Goal: Task Accomplishment & Management: Manage account settings

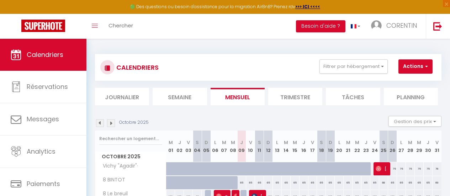
scroll to position [71, 0]
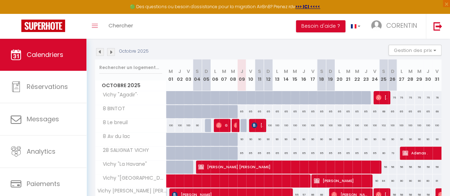
click at [111, 52] on img at bounding box center [111, 52] width 8 height 8
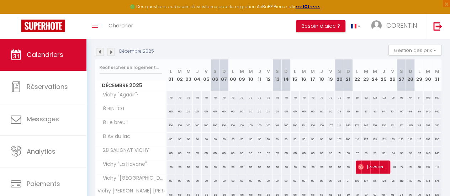
click at [111, 52] on img at bounding box center [111, 52] width 8 height 8
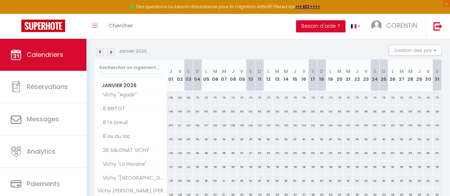
click at [111, 52] on img at bounding box center [111, 52] width 8 height 8
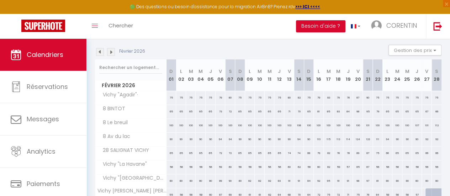
click at [111, 52] on img at bounding box center [111, 52] width 8 height 8
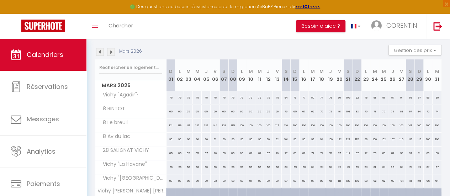
click at [111, 52] on img at bounding box center [111, 52] width 8 height 8
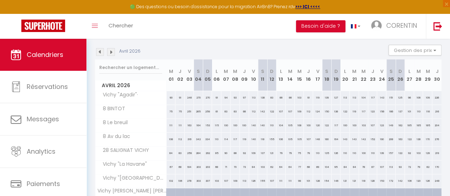
click at [111, 52] on img at bounding box center [111, 52] width 8 height 8
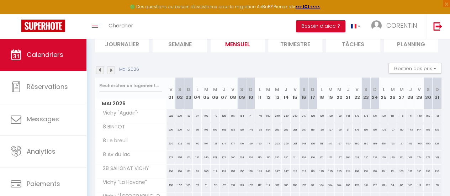
scroll to position [124, 0]
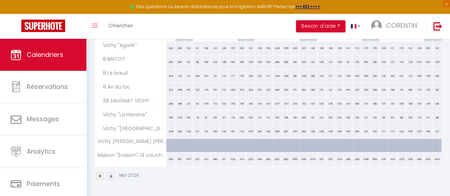
click at [230, 154] on div "423" at bounding box center [232, 159] width 9 height 13
type input "423"
type input "Ven 08 Mai 2026"
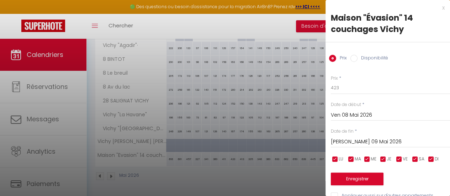
click at [345, 143] on input "[PERSON_NAME] 09 Mai 2026" at bounding box center [390, 141] width 119 height 9
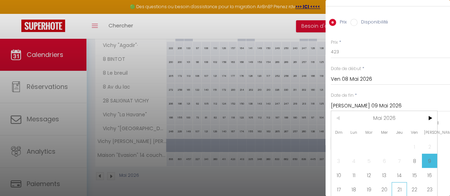
scroll to position [70, 0]
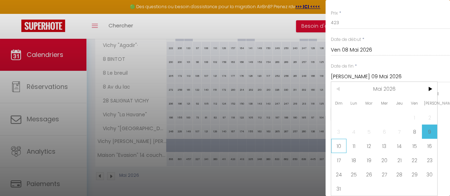
click at [337, 142] on span "10" at bounding box center [338, 146] width 15 height 14
type input "Dim 10 Mai 2026"
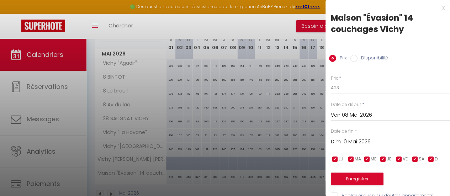
scroll to position [89, 0]
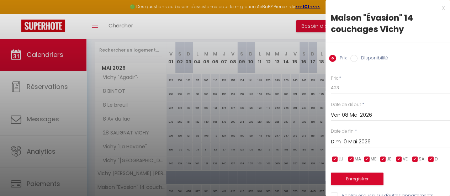
click at [379, 49] on div "Prix Disponibilité" at bounding box center [387, 54] width 124 height 24
click at [374, 55] on label "Disponibilité" at bounding box center [372, 59] width 31 height 8
click at [357, 55] on input "Disponibilité" at bounding box center [353, 58] width 7 height 7
radio input "true"
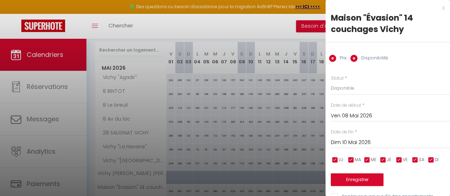
radio input "false"
click at [357, 85] on select "Disponible Indisponible" at bounding box center [390, 88] width 119 height 14
select select "0"
click at [331, 81] on select "Disponible Indisponible" at bounding box center [390, 88] width 119 height 14
click at [358, 178] on button "Enregistrer" at bounding box center [357, 179] width 53 height 13
